Goal: Task Accomplishment & Management: Use online tool/utility

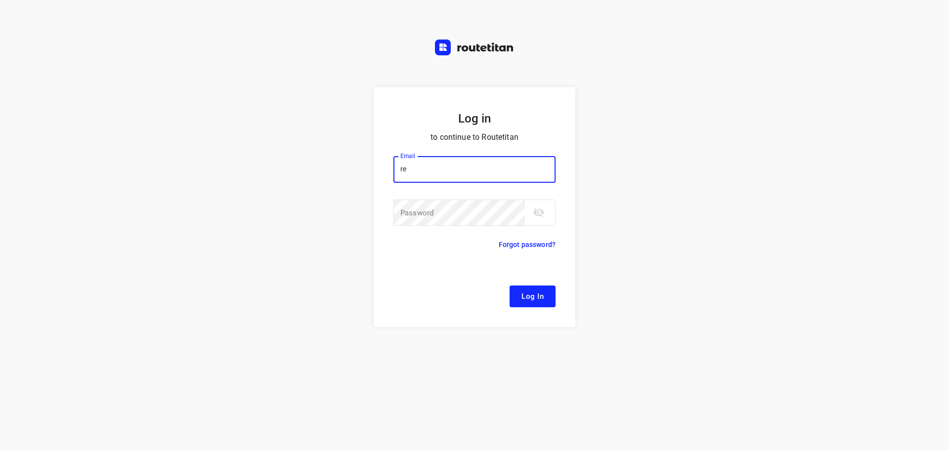
type input "[EMAIL_ADDRESS][DOMAIN_NAME]"
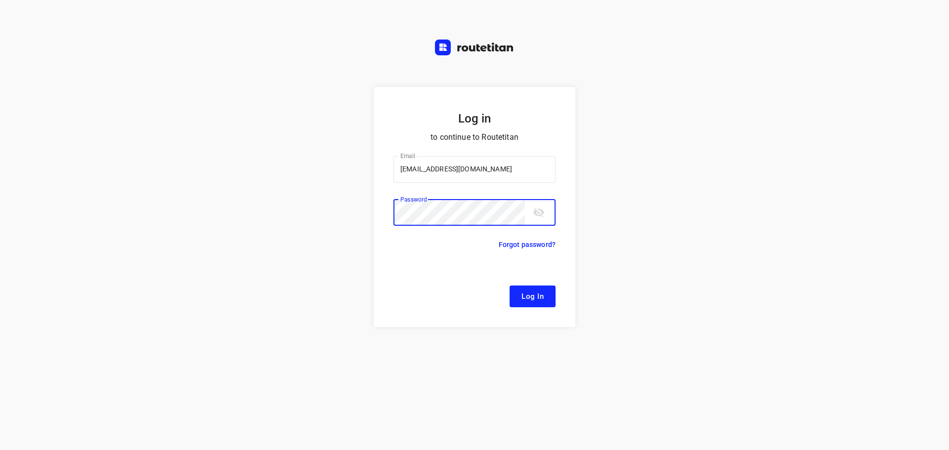
click at [509, 286] on button "Log In" at bounding box center [532, 297] width 46 height 22
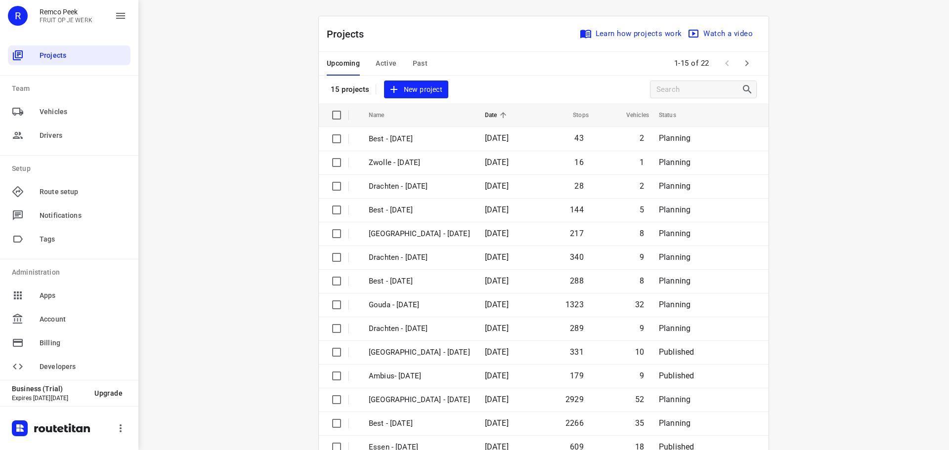
click at [391, 64] on span "Active" at bounding box center [385, 63] width 21 height 12
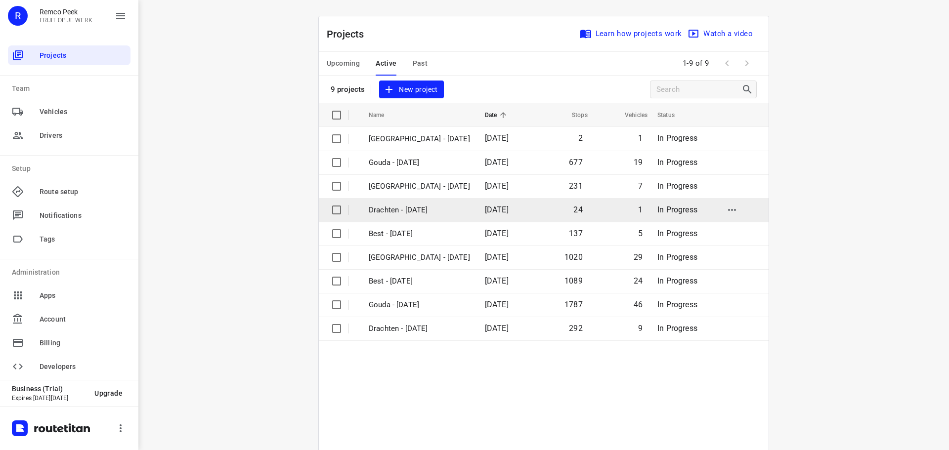
click at [398, 210] on p "Drachten - [DATE]" at bounding box center [419, 210] width 101 height 11
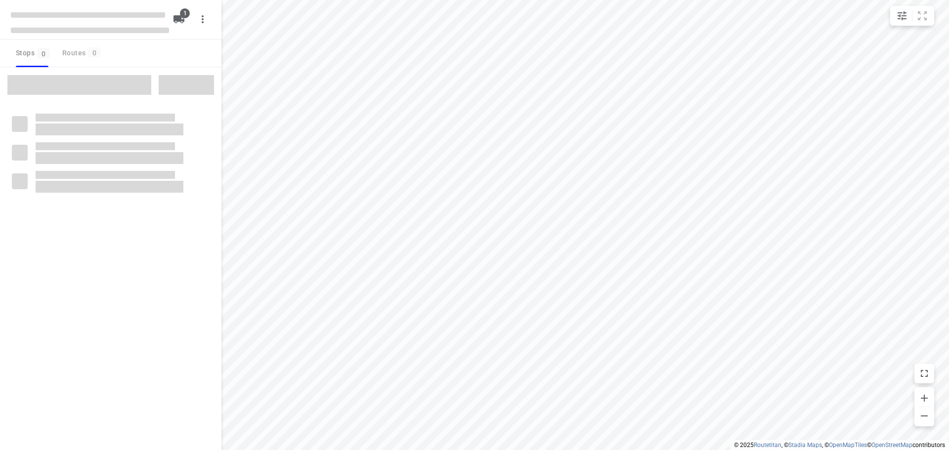
type input "distance"
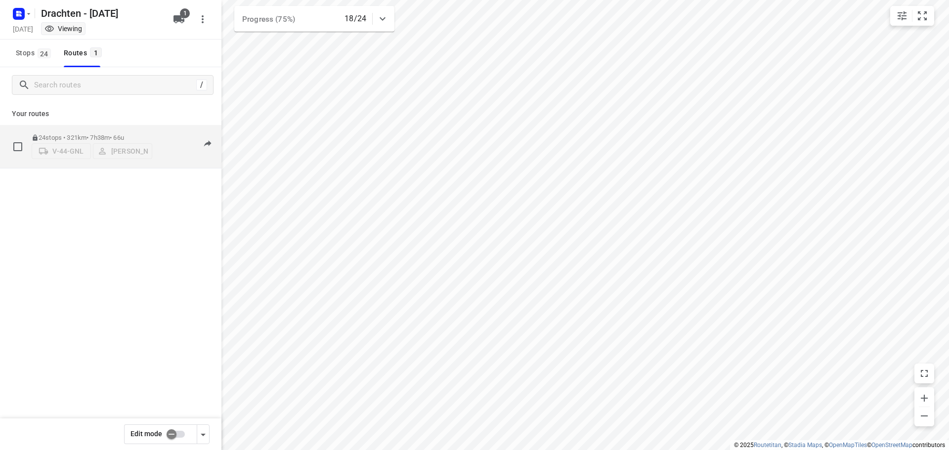
click at [88, 129] on div "24 stops • 321km • 7h38m • 66u V-44-GNL Tobias Tjeerdsma" at bounding box center [92, 146] width 121 height 35
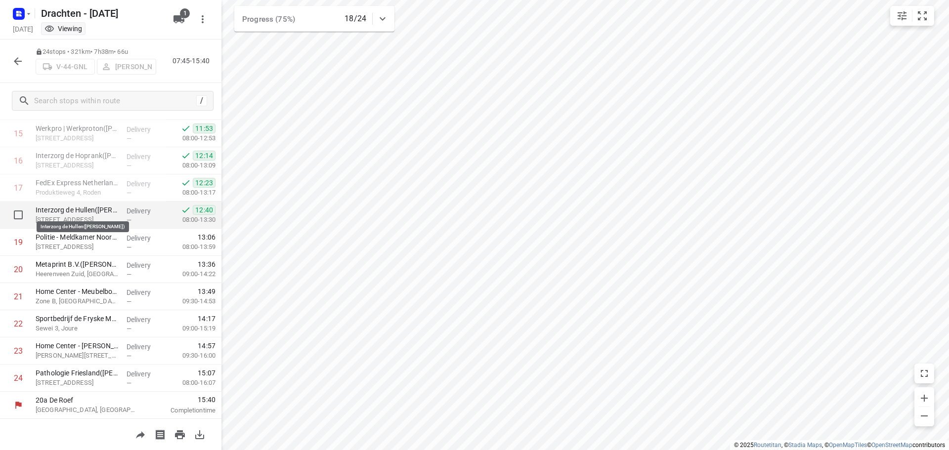
scroll to position [429, 0]
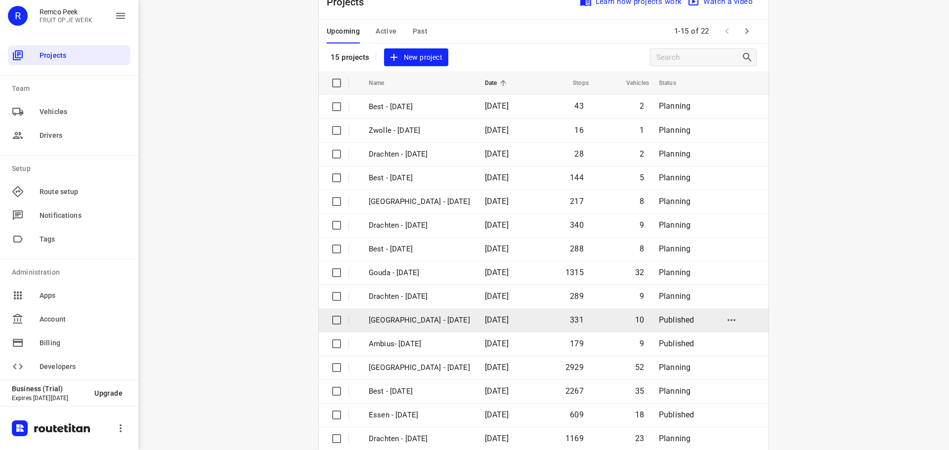
scroll to position [49, 0]
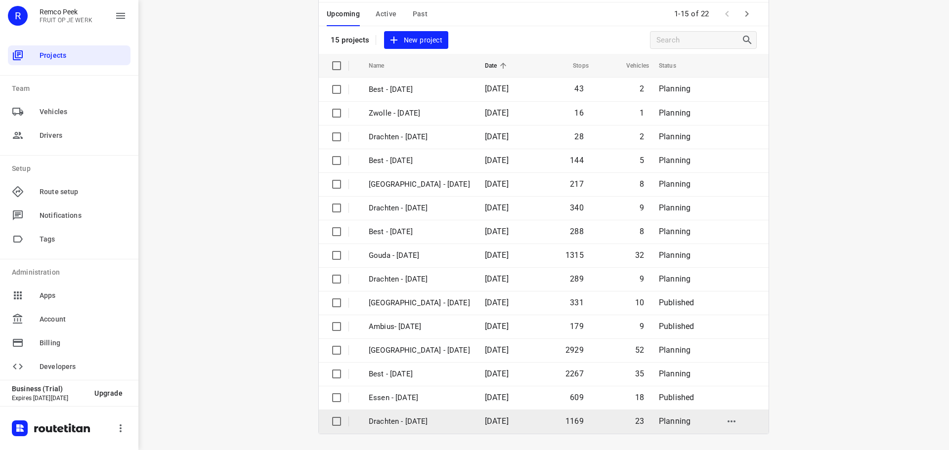
click at [408, 421] on p "Drachten - [DATE]" at bounding box center [419, 421] width 101 height 11
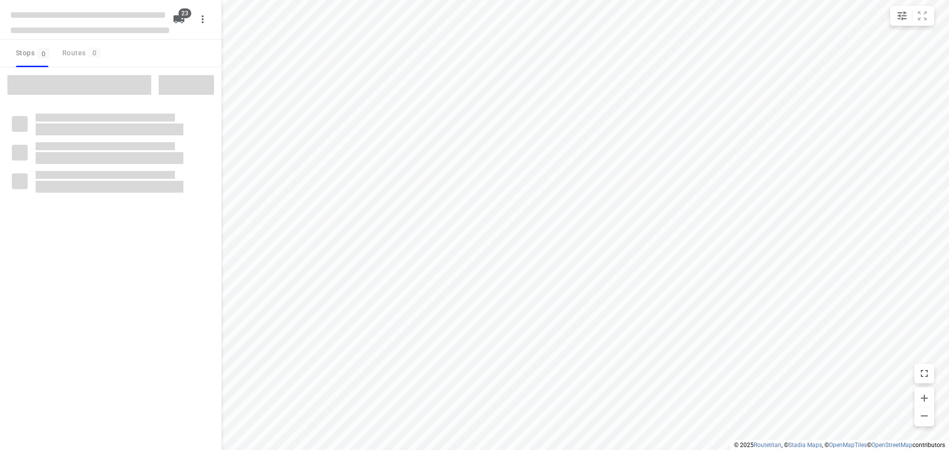
checkbox input "true"
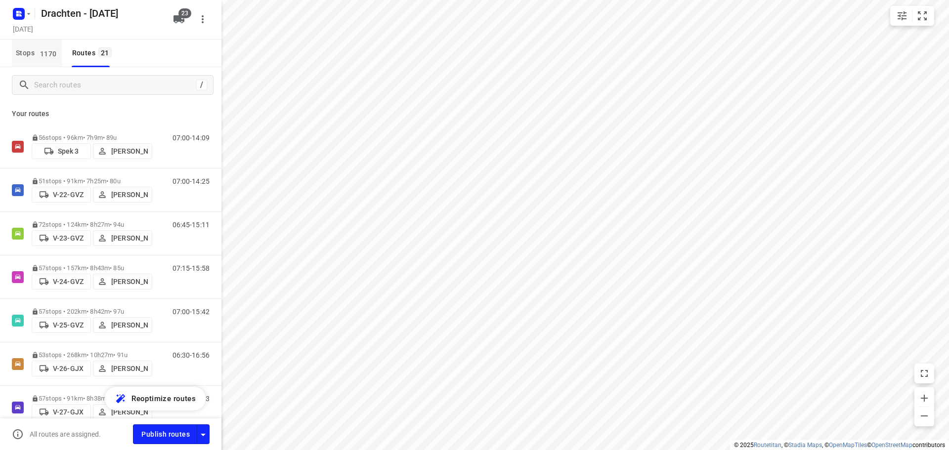
click at [38, 54] on span "1170" at bounding box center [49, 53] width 22 height 10
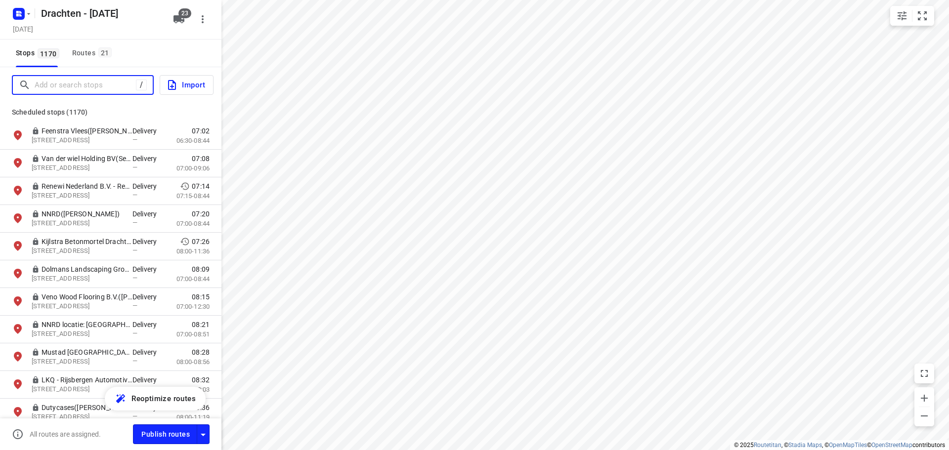
click at [69, 83] on input "Add or search stops" at bounding box center [85, 85] width 101 height 15
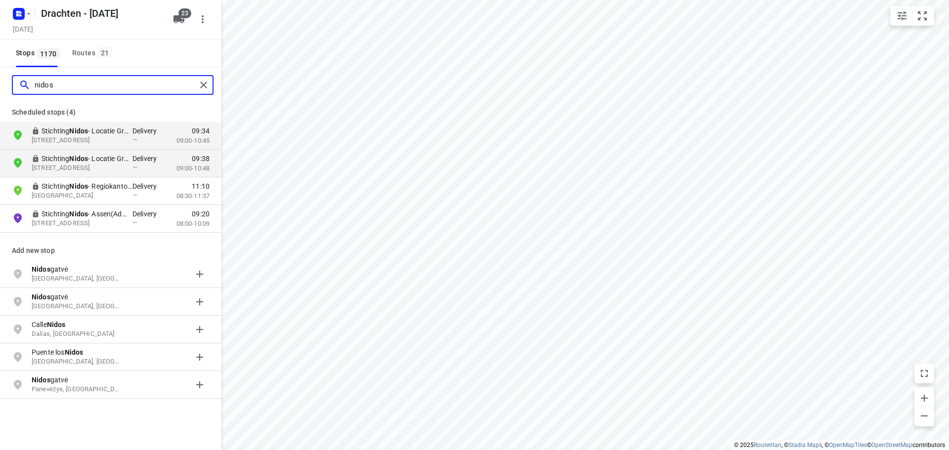
type input "nidos"
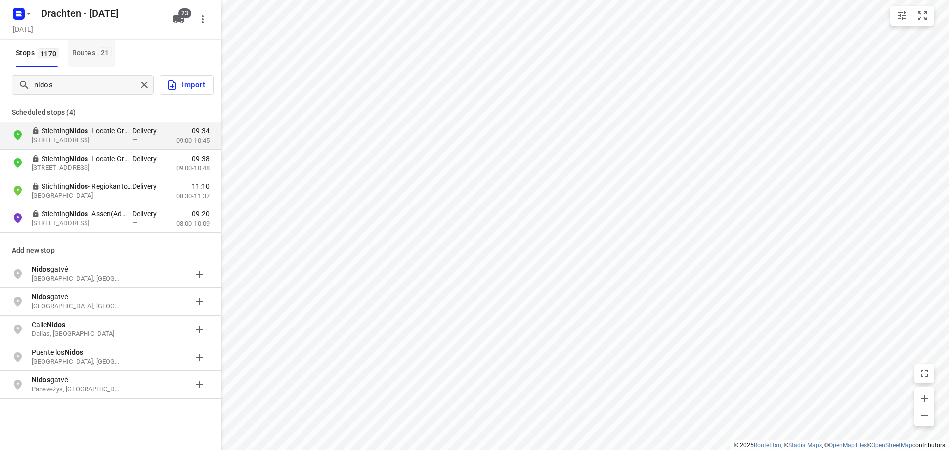
click at [95, 50] on div "Routes 21" at bounding box center [93, 53] width 42 height 12
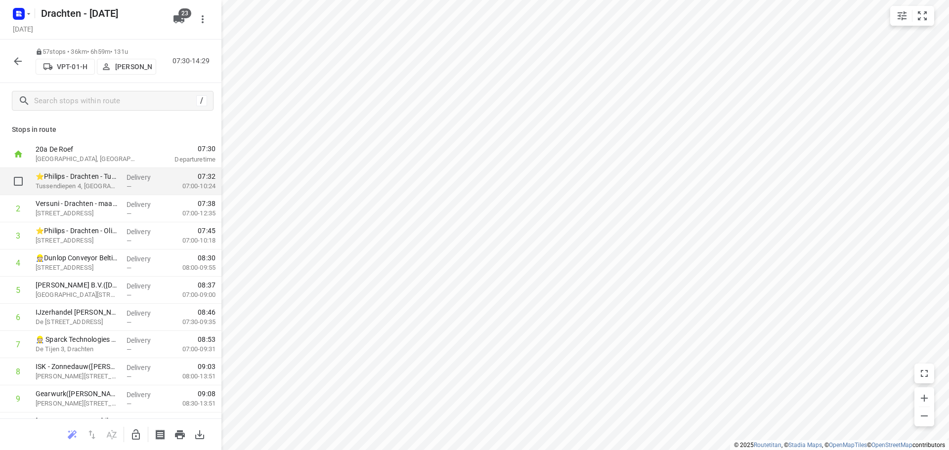
click at [102, 182] on p "Tussendiepen 4, Drachten" at bounding box center [77, 186] width 83 height 10
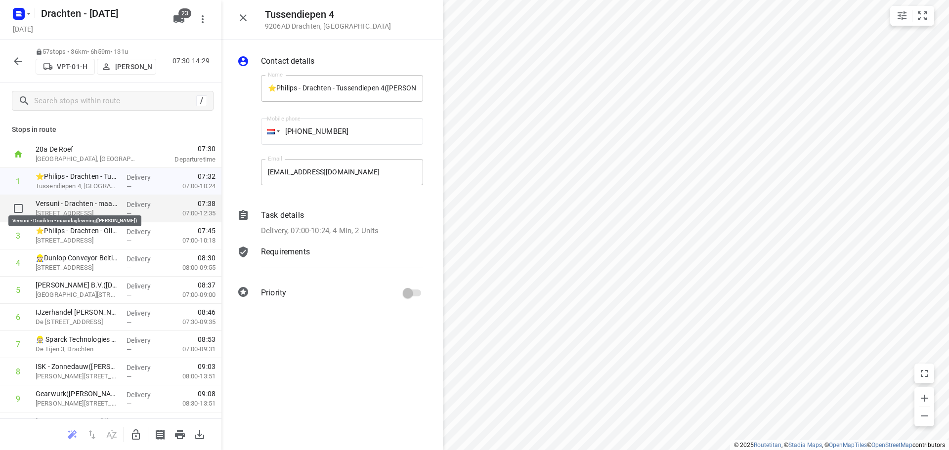
click at [105, 210] on p "Tussendiepen 4a, Drachten" at bounding box center [77, 213] width 83 height 10
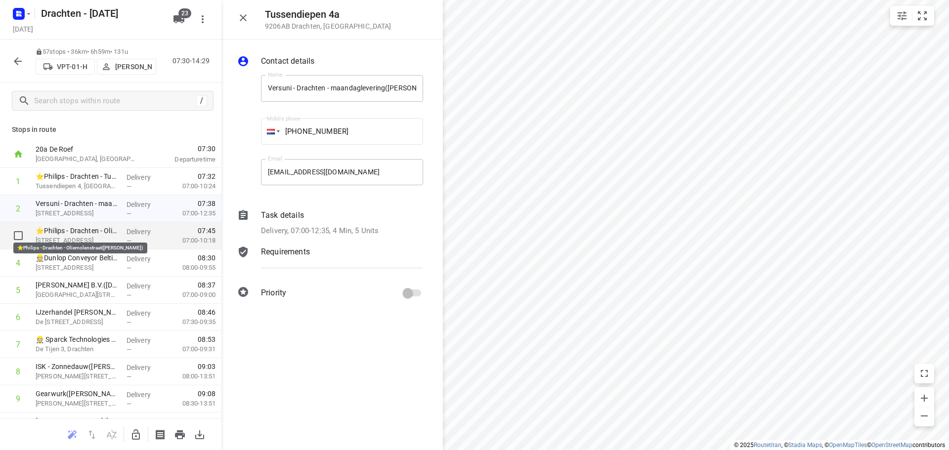
click at [94, 235] on p "⭐Philips - Drachten - Oliemolenstraat(Sara Bohnen)" at bounding box center [77, 231] width 83 height 10
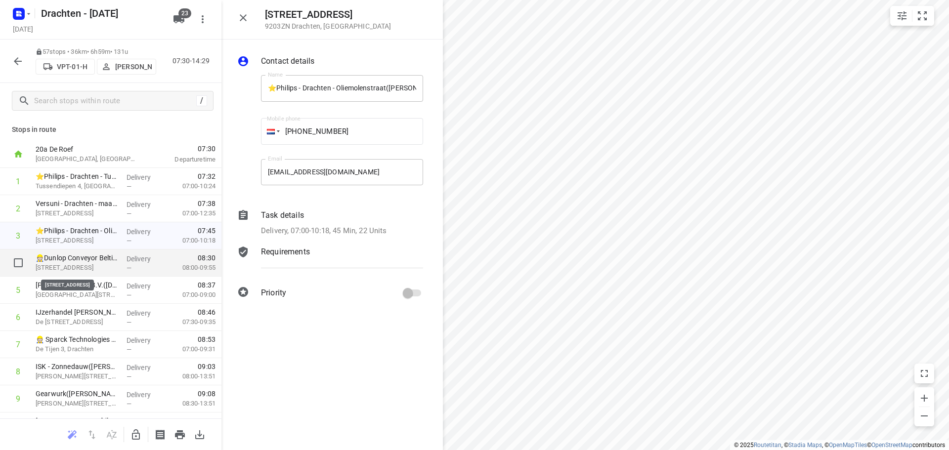
click at [83, 266] on p "Oliemolenstraat 2, Drachten" at bounding box center [77, 268] width 83 height 10
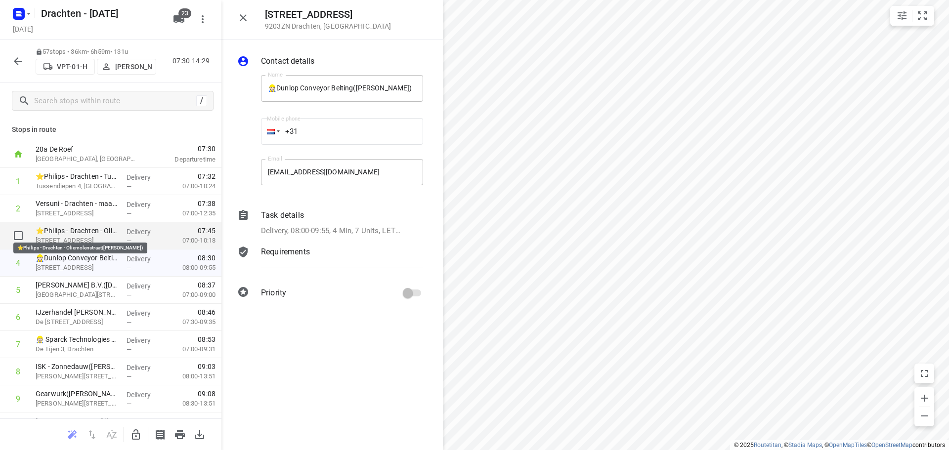
click at [95, 228] on p "⭐Philips - Drachten - Oliemolenstraat(Sara Bohnen)" at bounding box center [77, 231] width 83 height 10
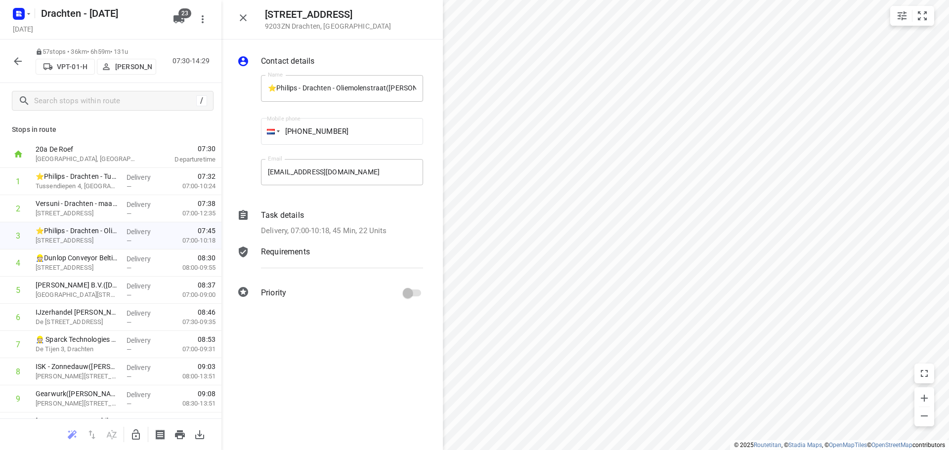
click at [274, 219] on p "Task details" at bounding box center [282, 215] width 43 height 12
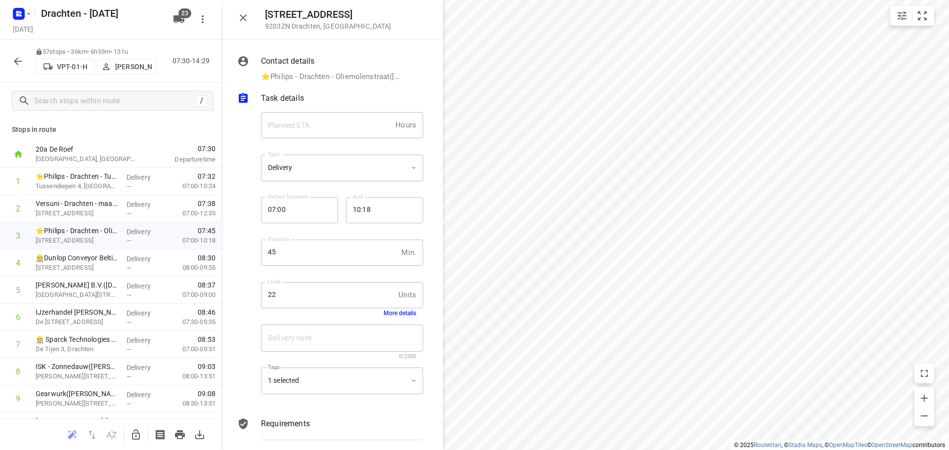
click at [392, 310] on button "More details" at bounding box center [399, 313] width 33 height 7
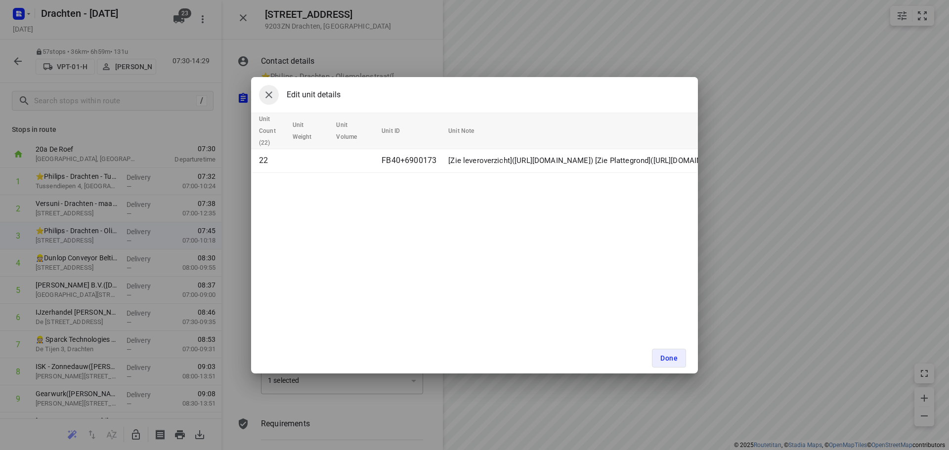
click at [270, 94] on icon "button" at bounding box center [269, 95] width 12 height 12
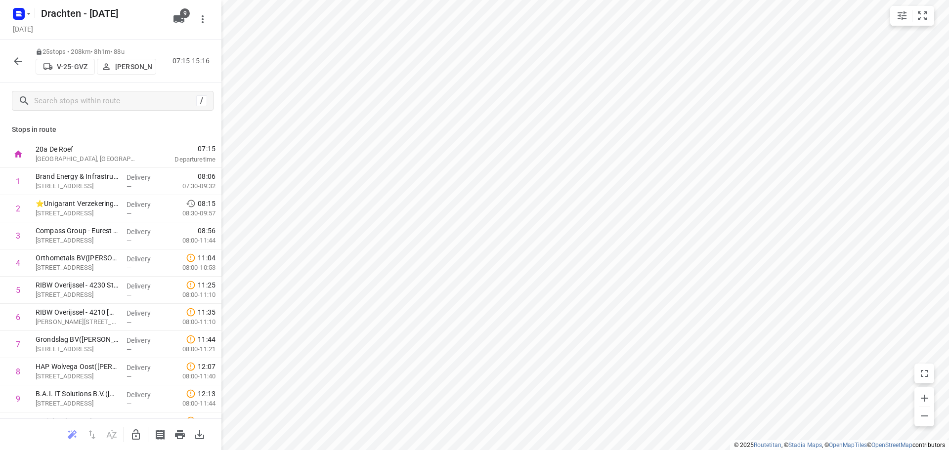
scroll to position [456, 0]
